Goal: Task Accomplishment & Management: Complete application form

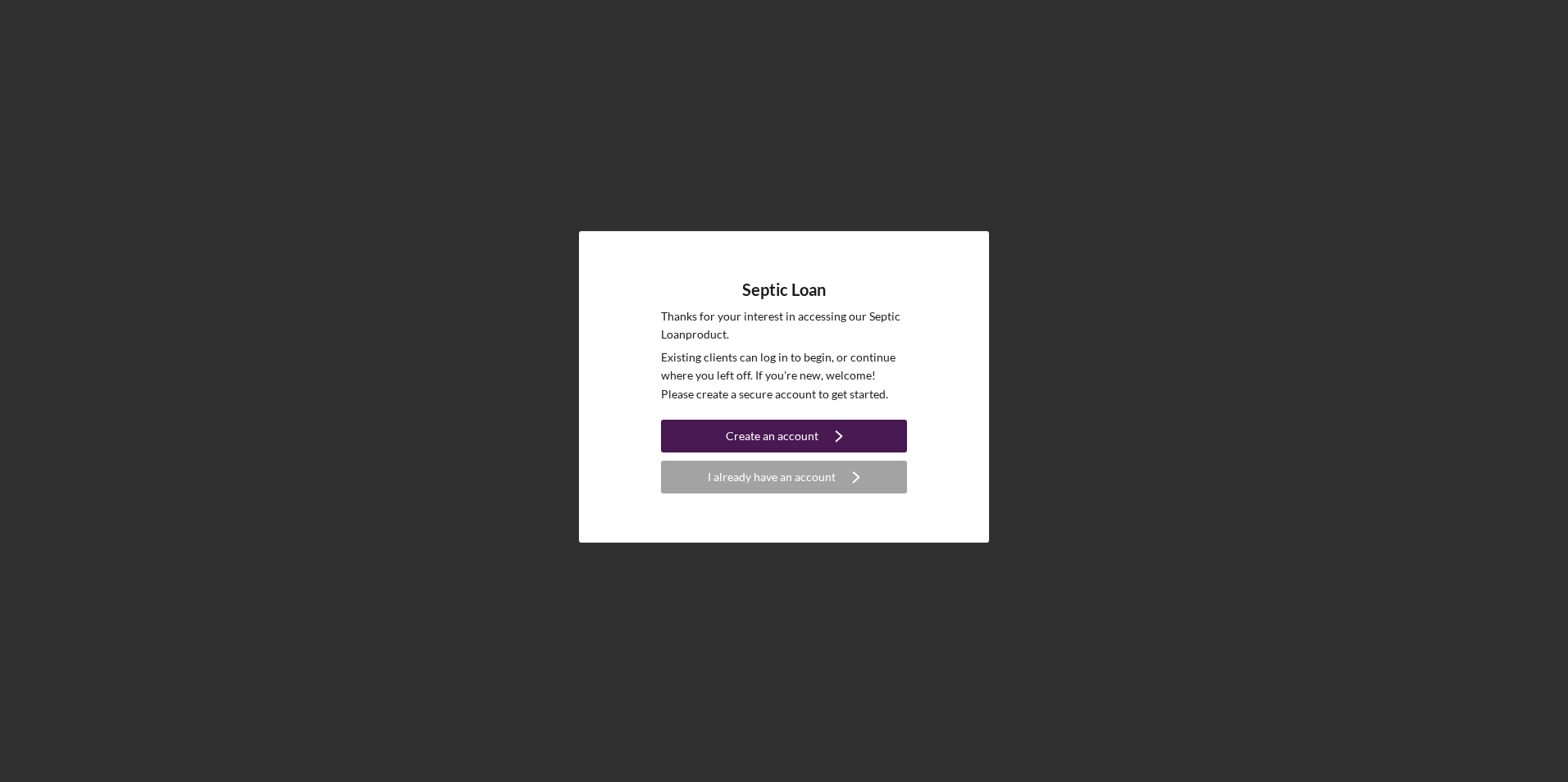
click at [819, 438] on icon "Icon/Navigate" at bounding box center [839, 436] width 41 height 41
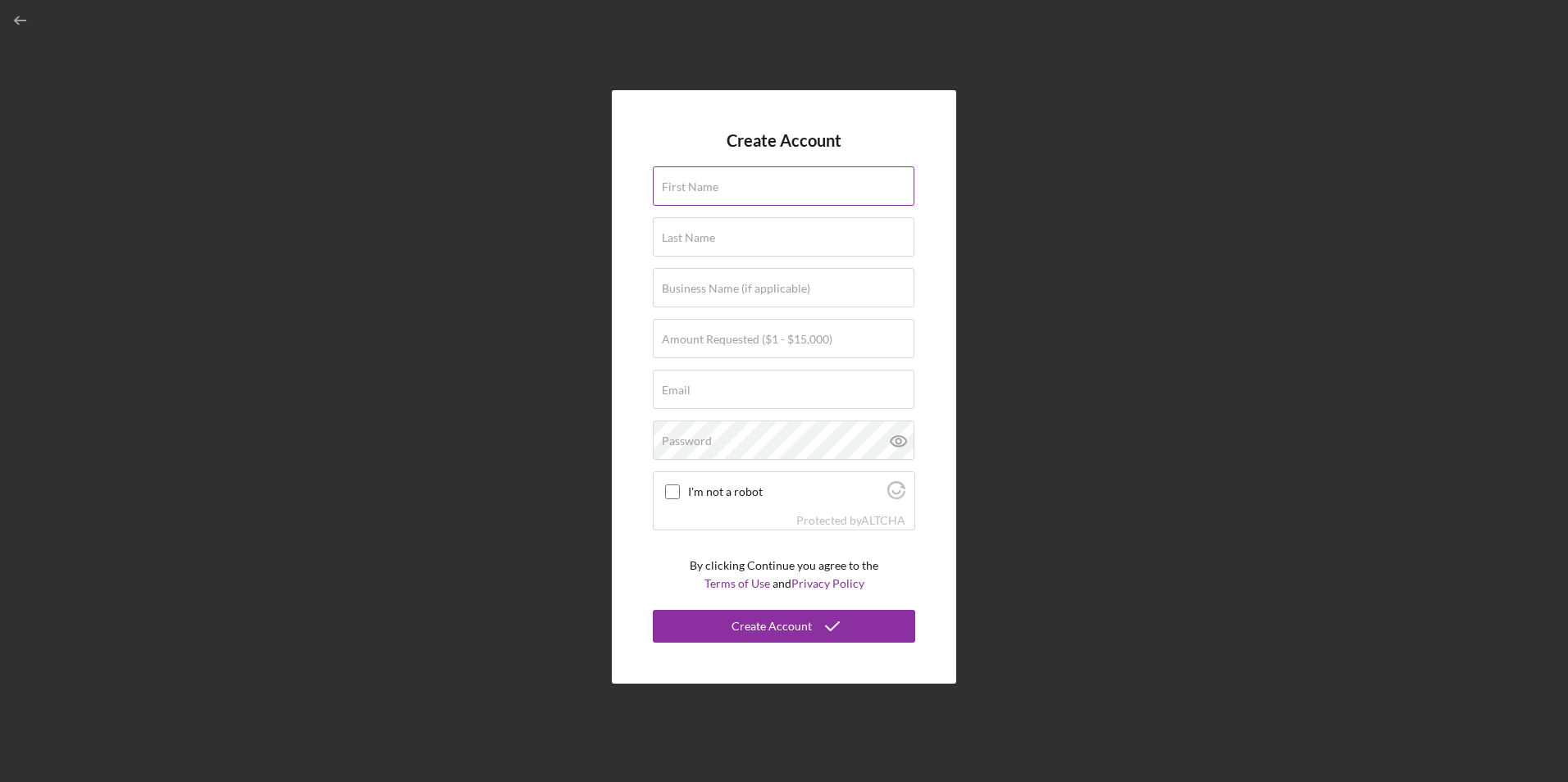
click at [805, 190] on input "First Name" at bounding box center [783, 185] width 262 height 39
